Goal: Task Accomplishment & Management: Use online tool/utility

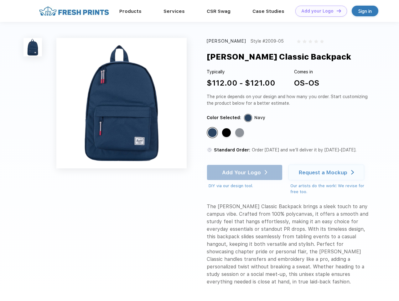
click at [319, 11] on link "Add your Logo Design Tool" at bounding box center [321, 11] width 52 height 11
click at [0, 0] on div "Design Tool" at bounding box center [0, 0] width 0 height 0
click at [336, 11] on link "Add your Logo Design Tool" at bounding box center [321, 11] width 52 height 11
click at [33, 47] on img at bounding box center [32, 47] width 18 height 18
click at [213, 133] on div "Standard Color" at bounding box center [212, 132] width 9 height 9
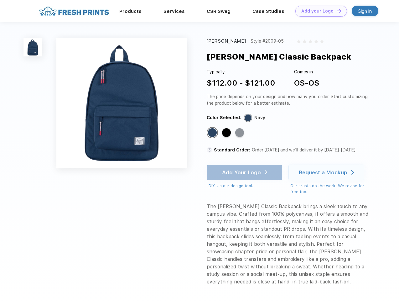
click at [227, 133] on div "Standard Color" at bounding box center [226, 132] width 9 height 9
click at [240, 133] on div "Standard Color" at bounding box center [239, 132] width 9 height 9
click at [245, 172] on div "Add Your Logo DIY via our design tool. Ah shoot! This product isn't up in our d…" at bounding box center [245, 176] width 76 height 24
click at [327, 172] on div "Request a Mockup" at bounding box center [323, 172] width 49 height 6
